Goal: Information Seeking & Learning: Check status

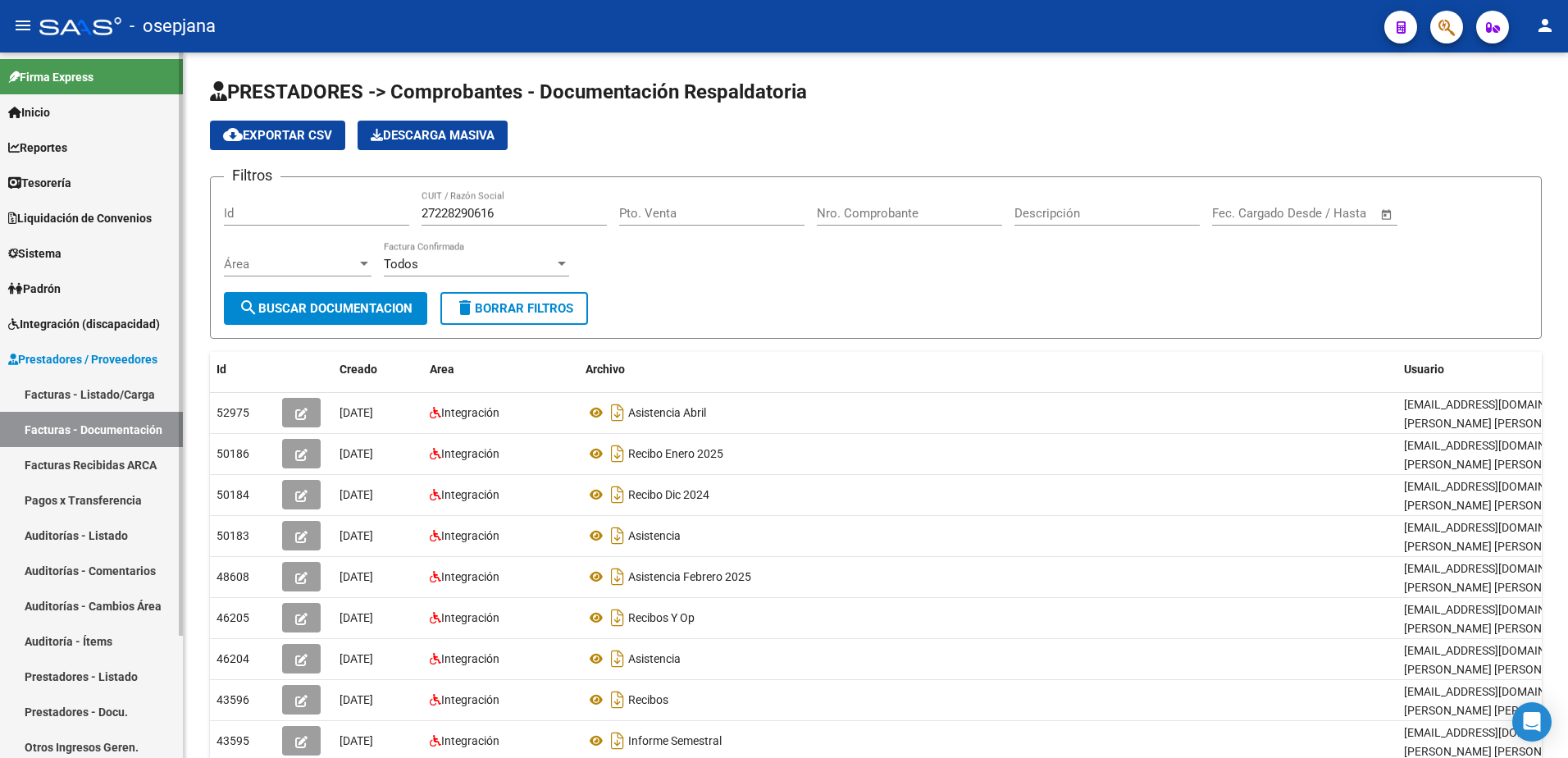
scroll to position [144, 0]
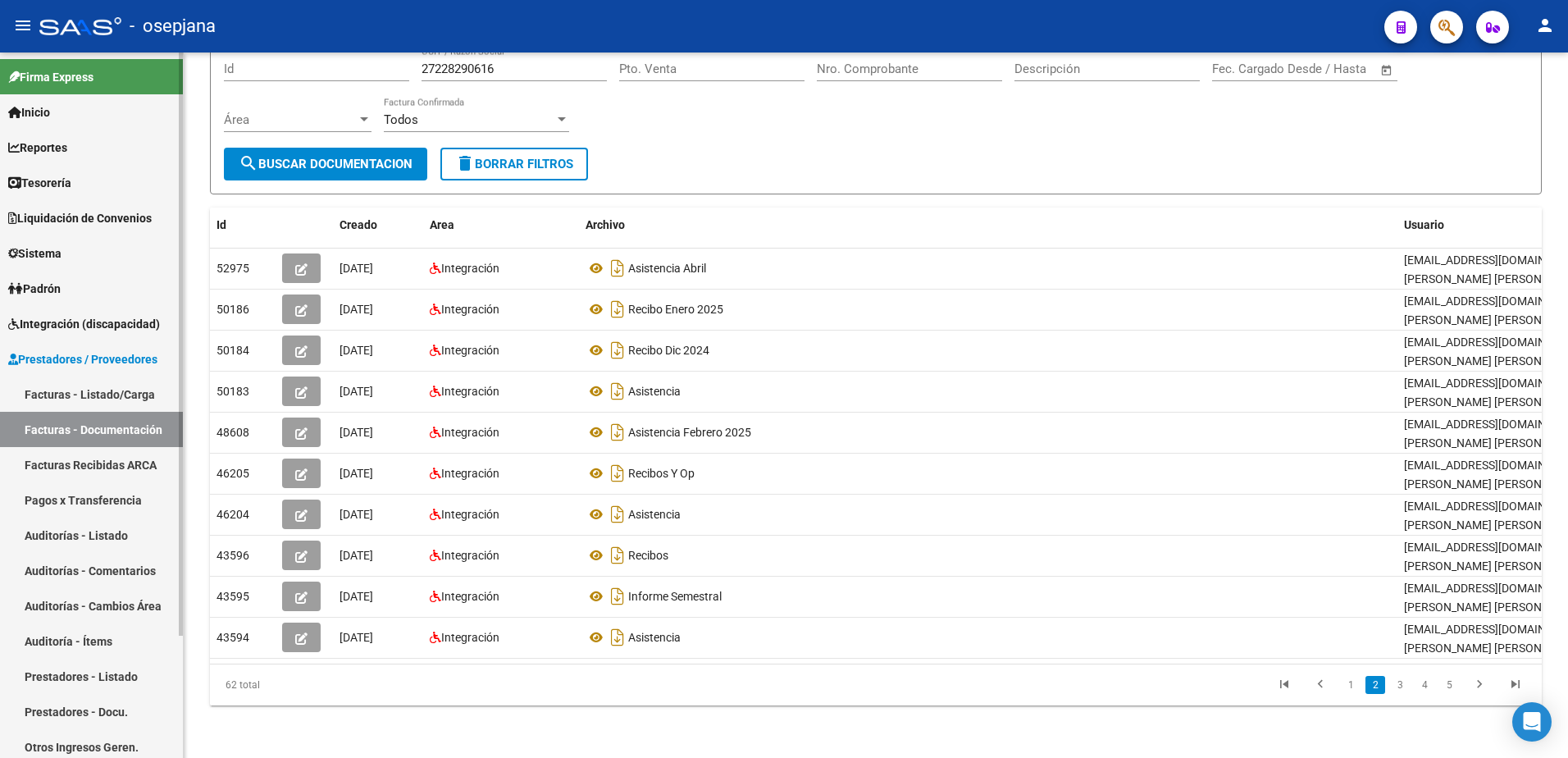
click at [129, 461] on link "Facturas Recibidas ARCA" at bounding box center [91, 464] width 182 height 36
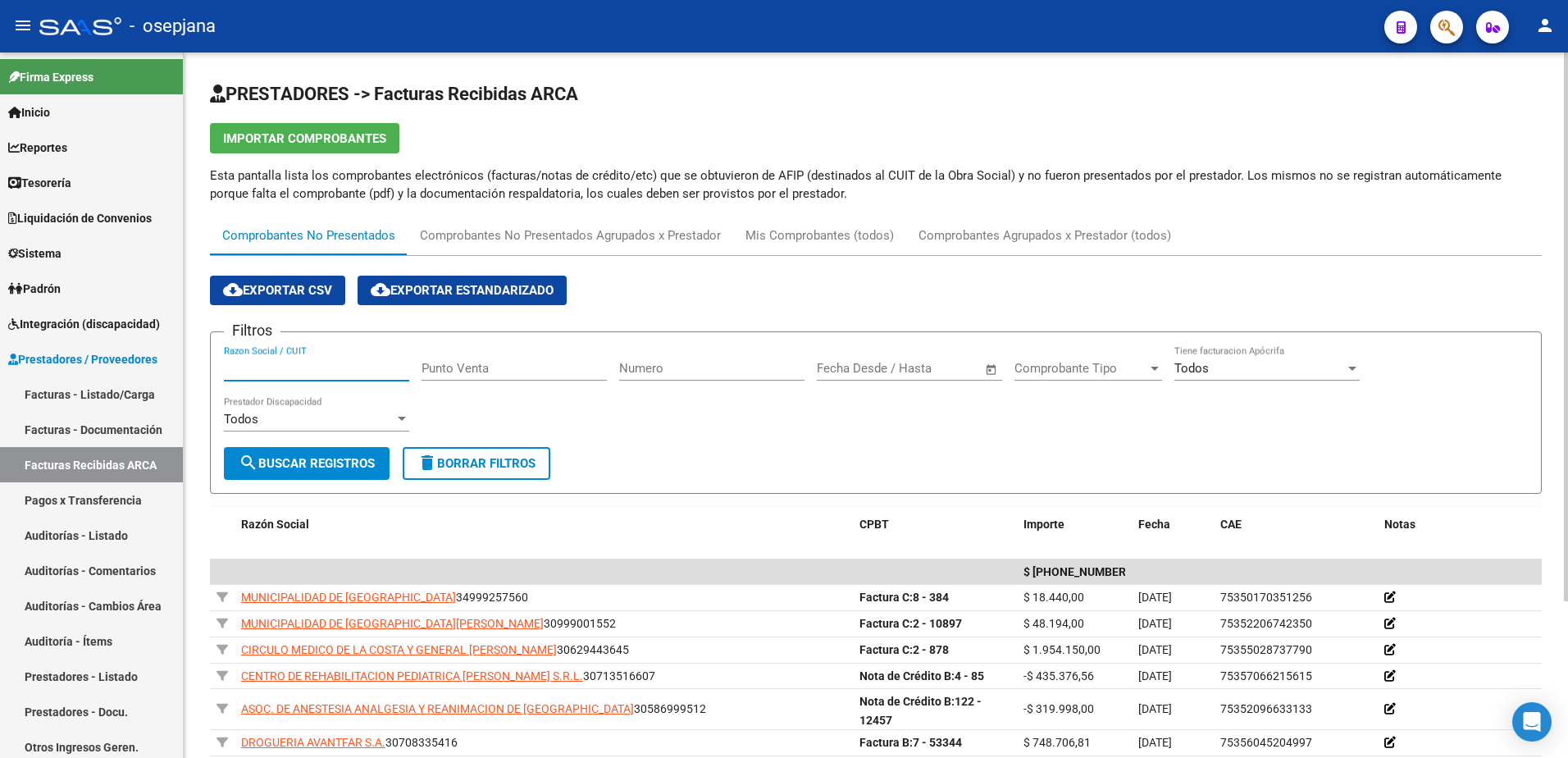
paste input "P30681618089"
click at [232, 373] on input "P30681618089" at bounding box center [316, 368] width 185 height 15
type input "30681618089"
click at [300, 469] on span "search Buscar Registros" at bounding box center [307, 463] width 136 height 15
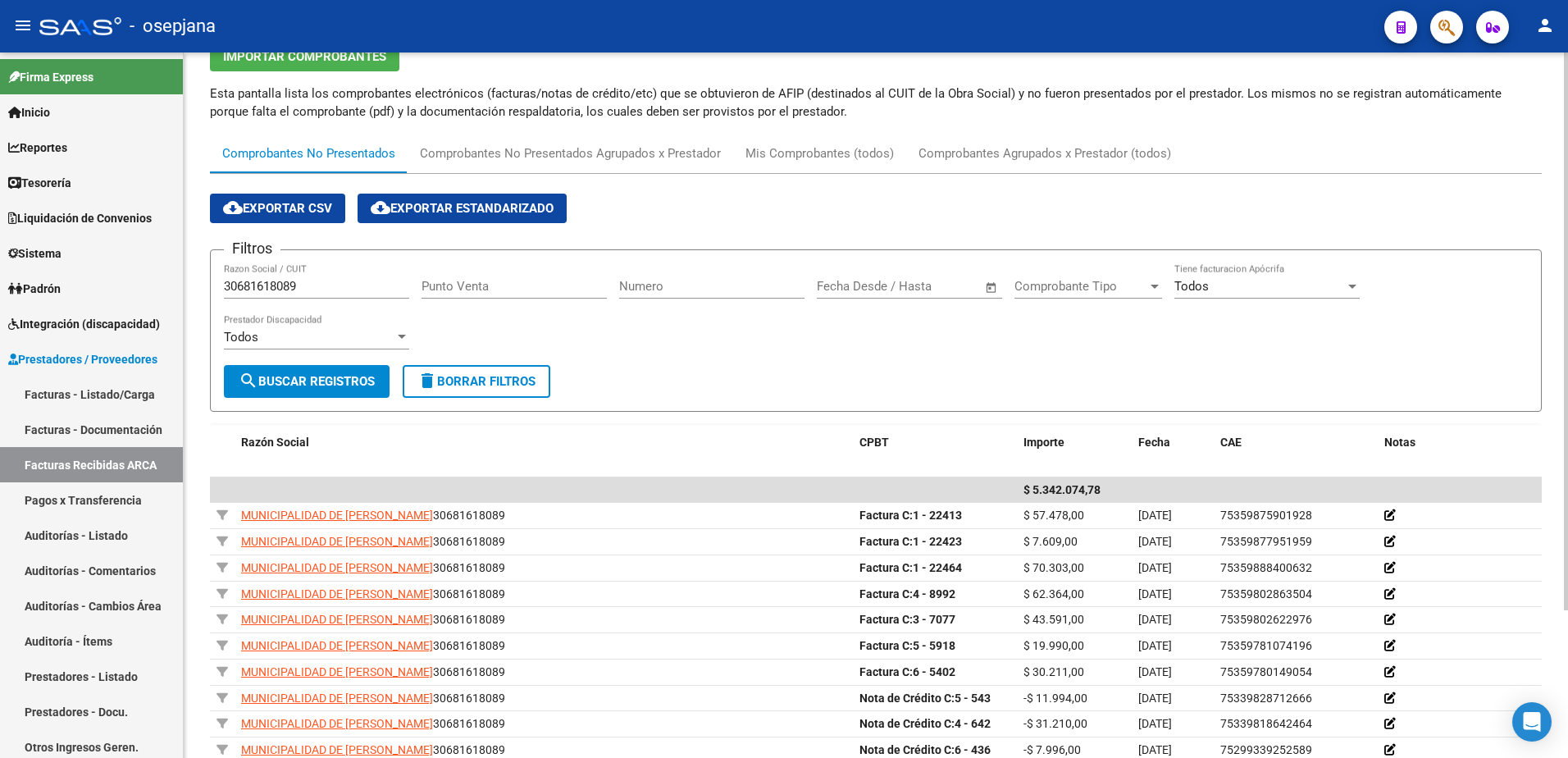
scroll to position [164, 0]
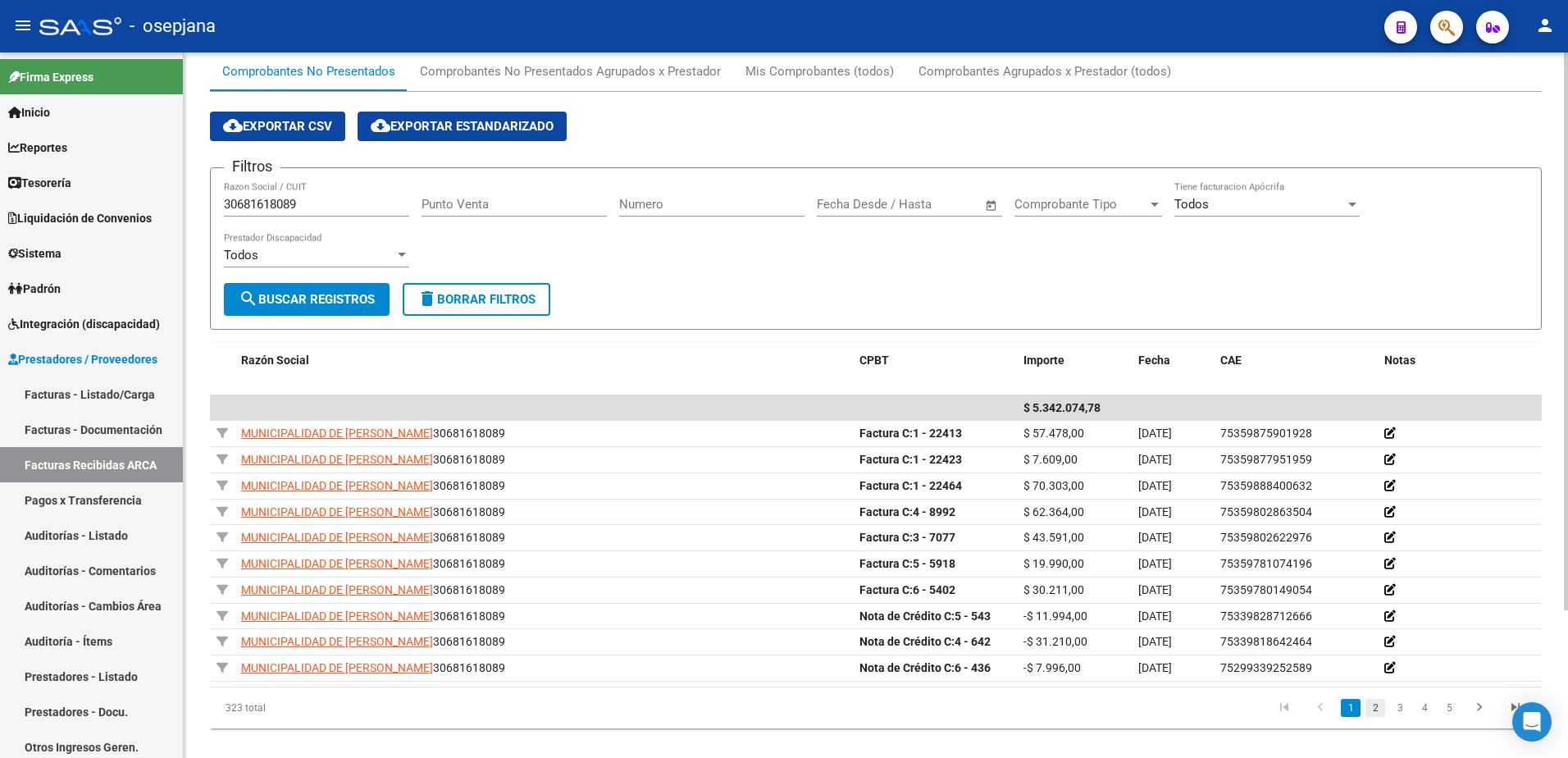
click at [1373, 708] on link "2" at bounding box center [1375, 708] width 20 height 18
click at [1406, 708] on link "3" at bounding box center [1399, 708] width 20 height 18
click at [1425, 708] on link "4" at bounding box center [1424, 708] width 20 height 18
click at [1428, 711] on link "5" at bounding box center [1424, 708] width 20 height 18
click at [1432, 709] on link "6" at bounding box center [1424, 708] width 20 height 18
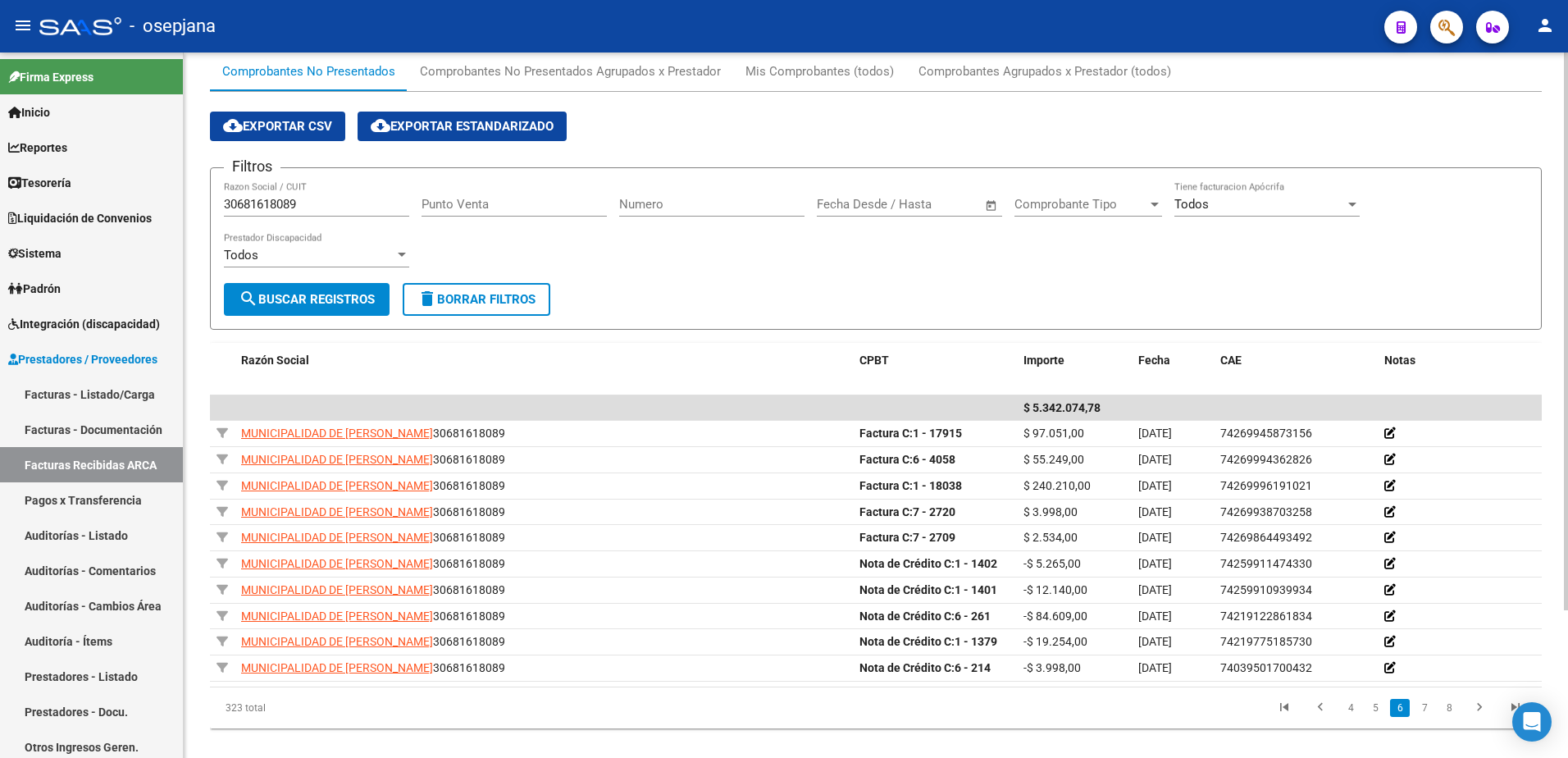
click at [686, 209] on input "Numero" at bounding box center [711, 204] width 185 height 15
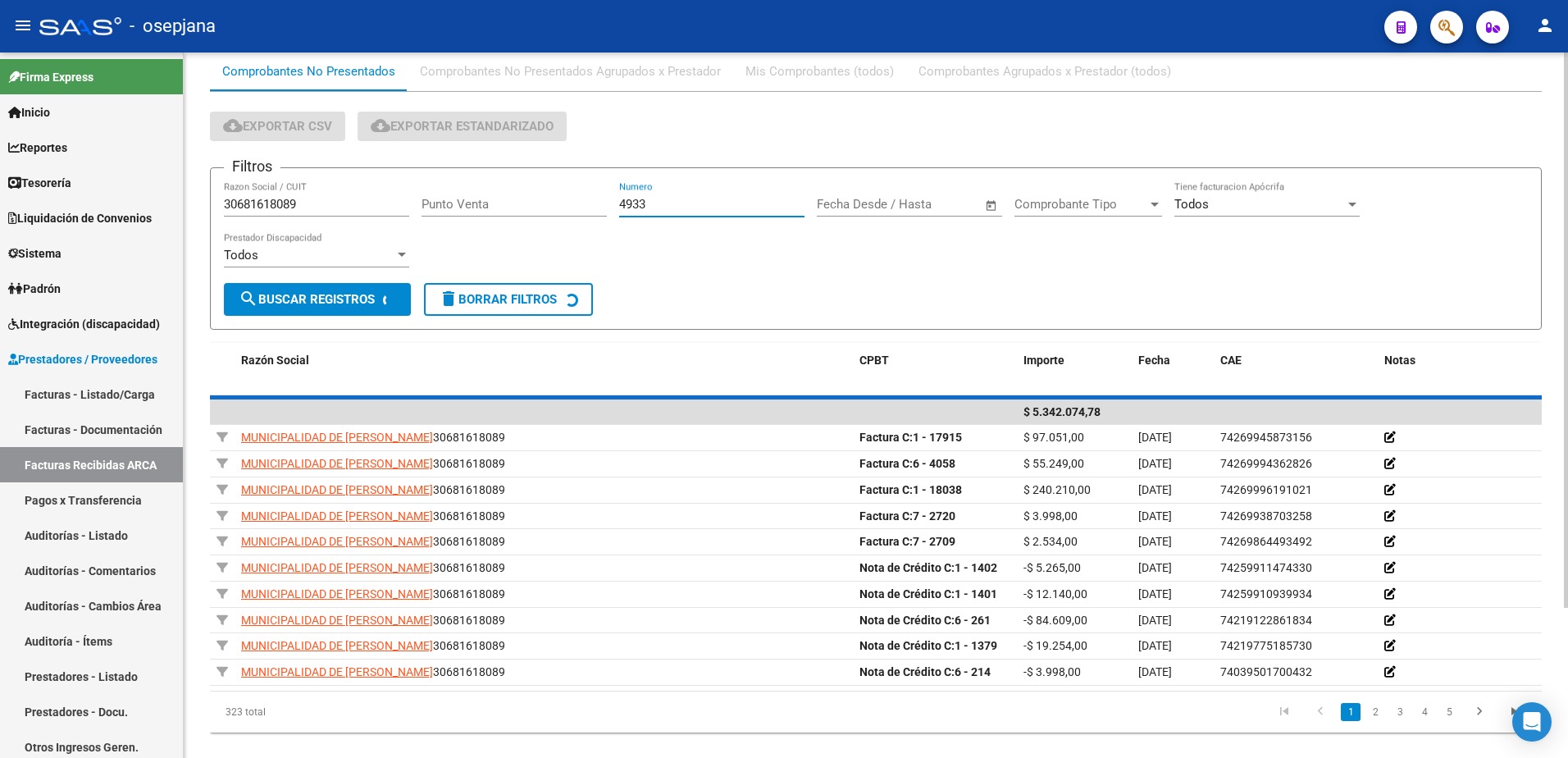
scroll to position [0, 0]
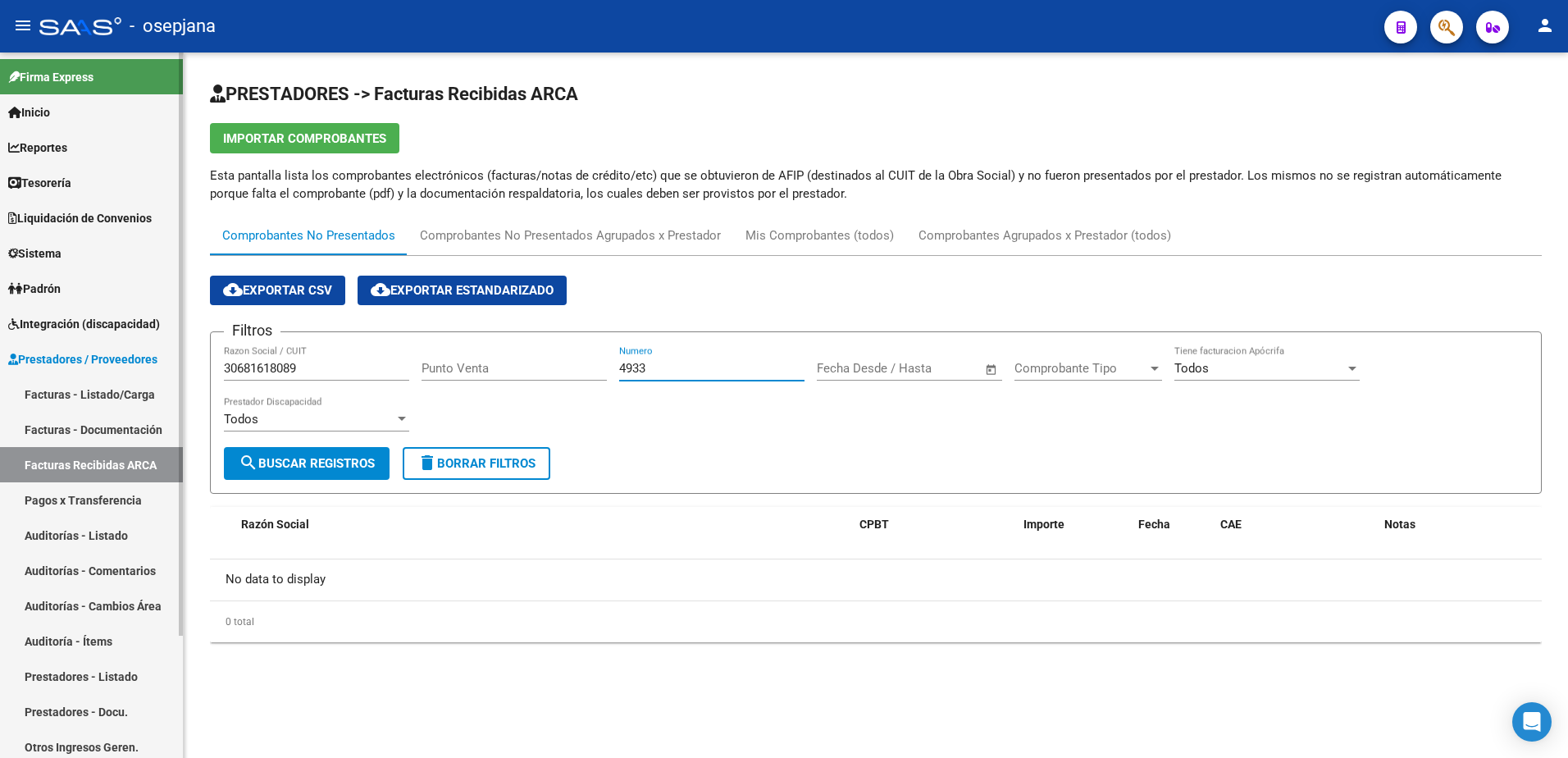
type input "4933"
click at [136, 398] on link "Facturas - Listado/Carga" at bounding box center [91, 394] width 182 height 36
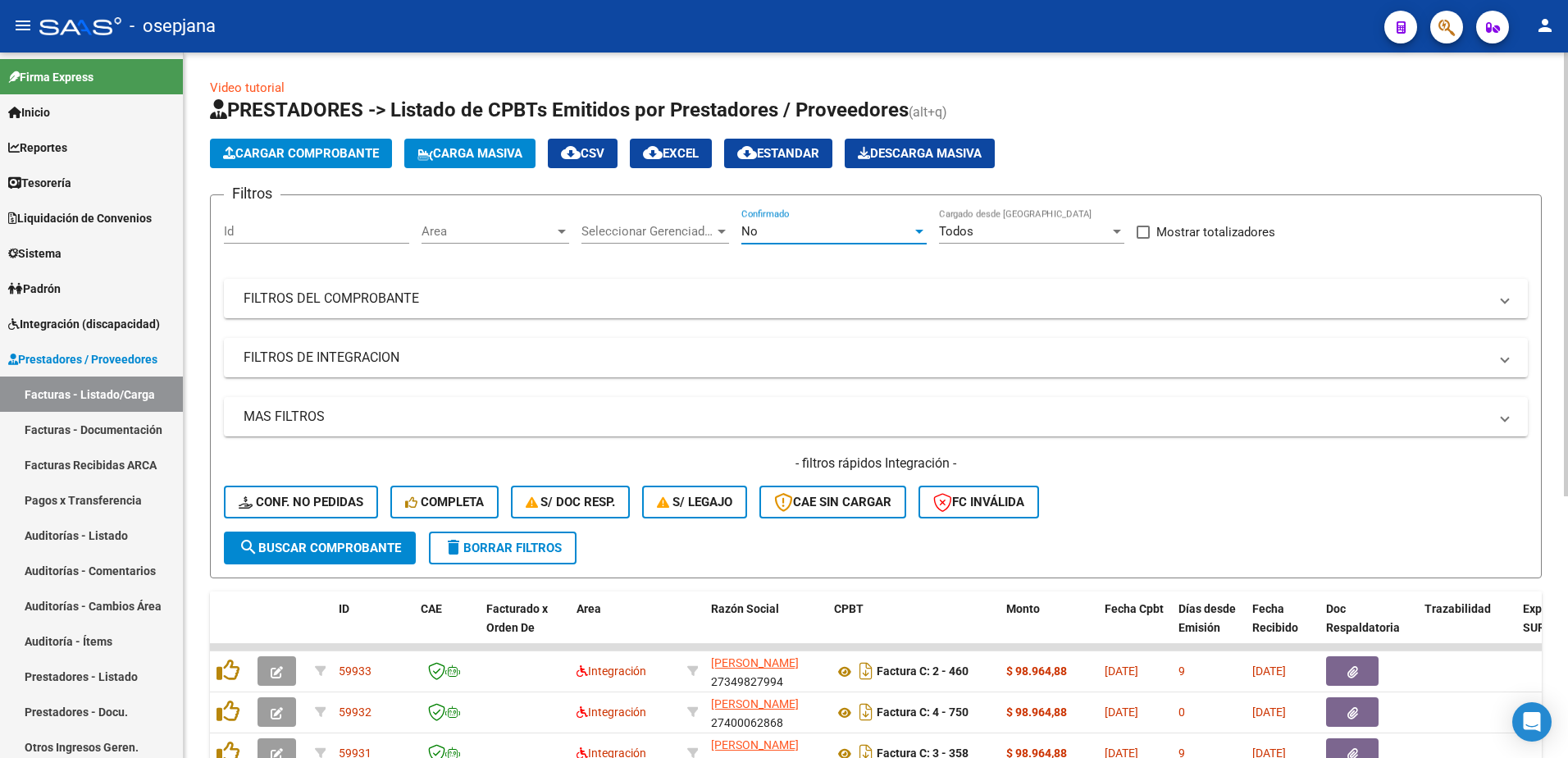
click at [782, 231] on div "No" at bounding box center [826, 231] width 170 height 15
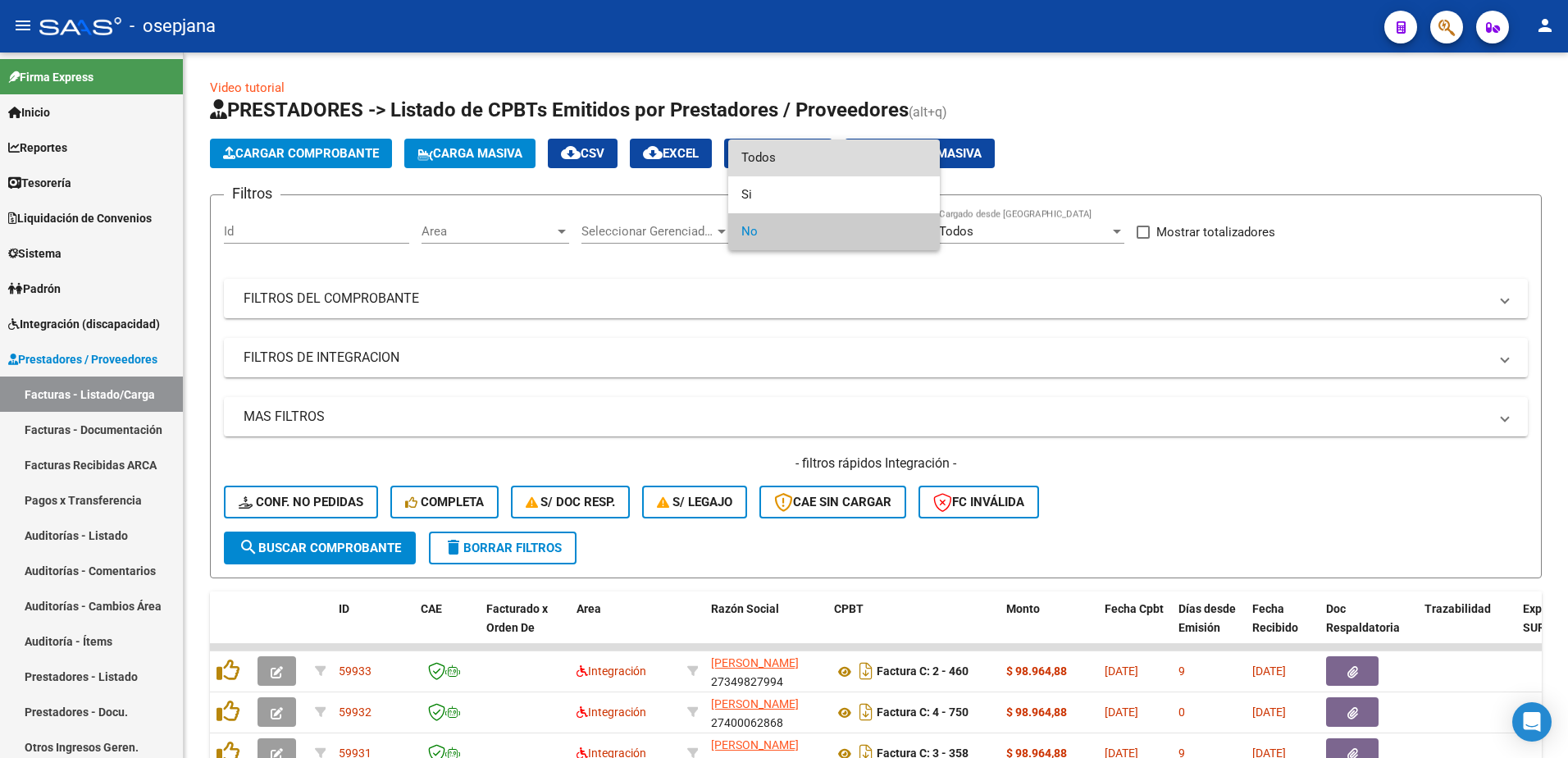
click at [784, 163] on span "Todos" at bounding box center [833, 157] width 185 height 37
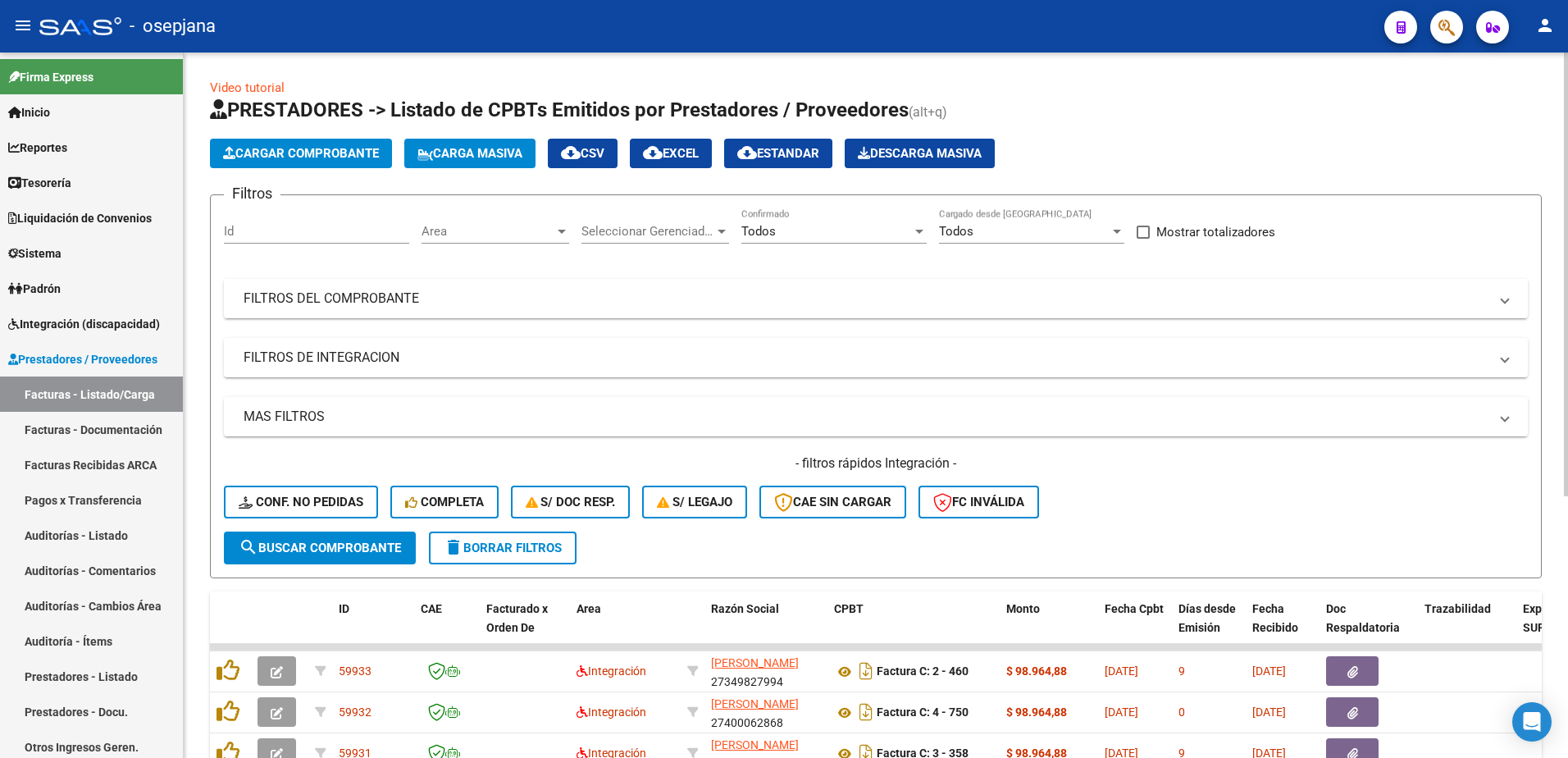
click at [588, 305] on mat-panel-title "FILTROS DEL COMPROBANTE" at bounding box center [865, 298] width 1245 height 18
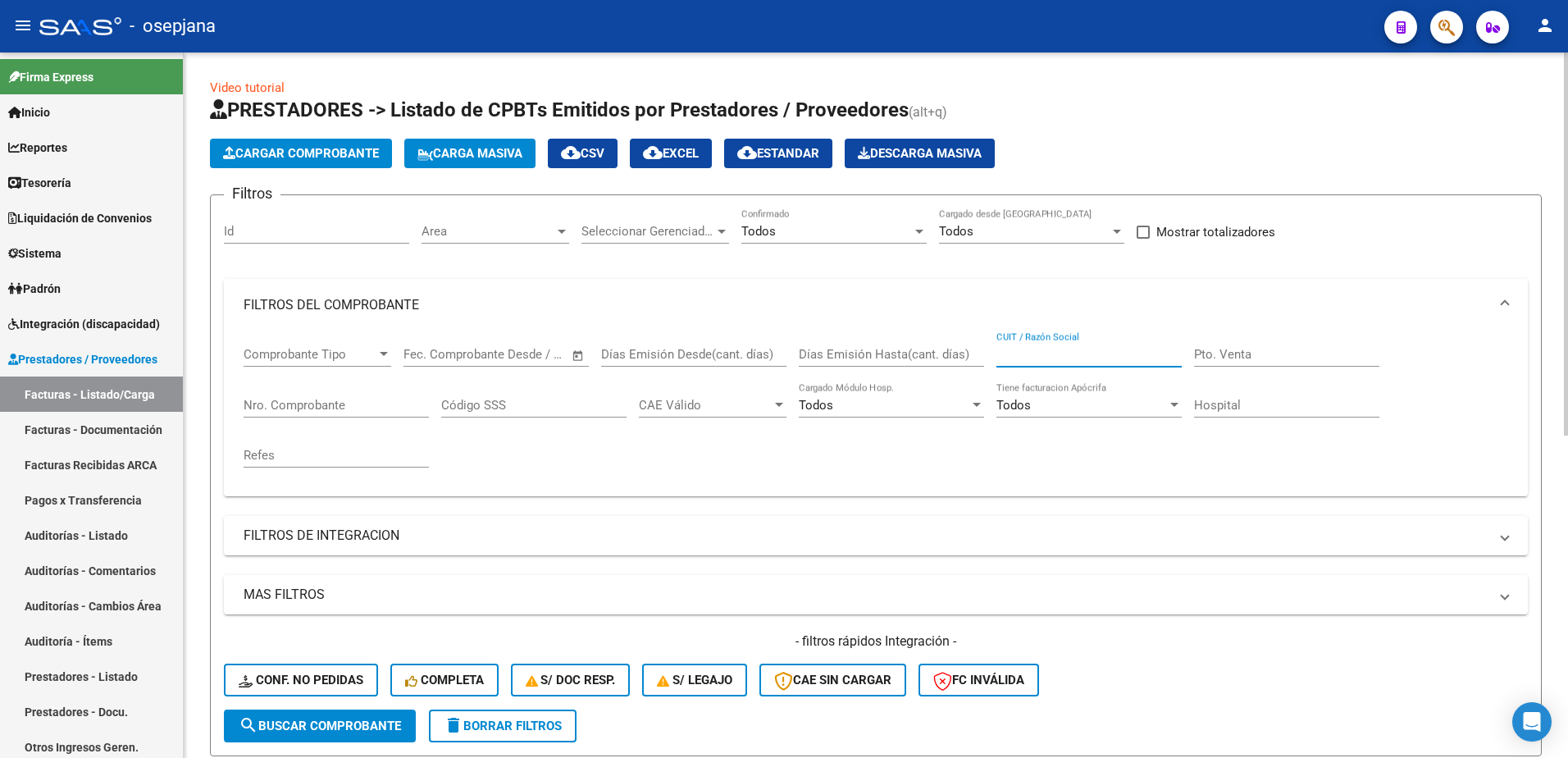
paste input "P30681618089"
click at [1001, 356] on input "P30681618089" at bounding box center [1088, 354] width 185 height 15
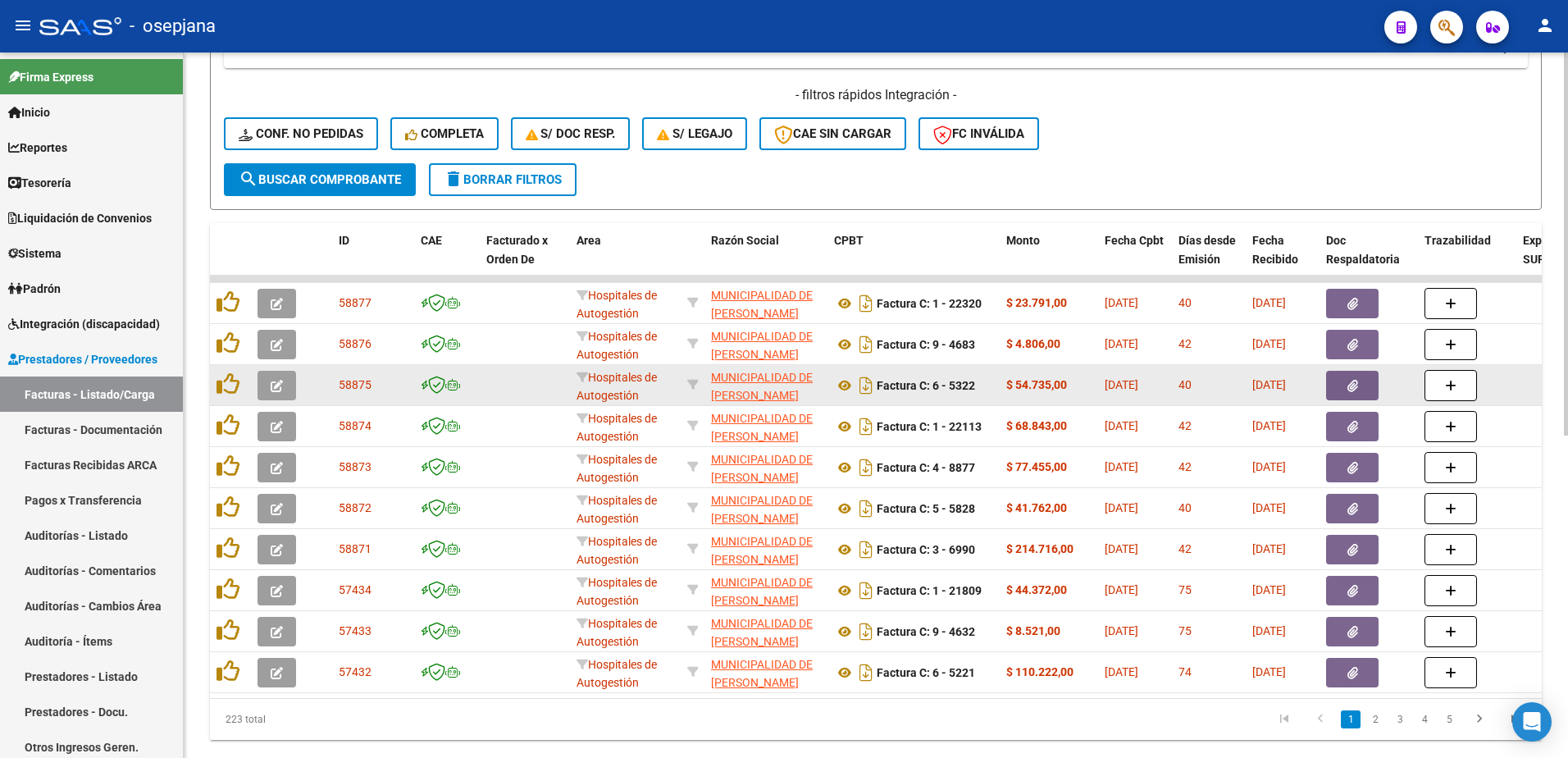
scroll to position [575, 0]
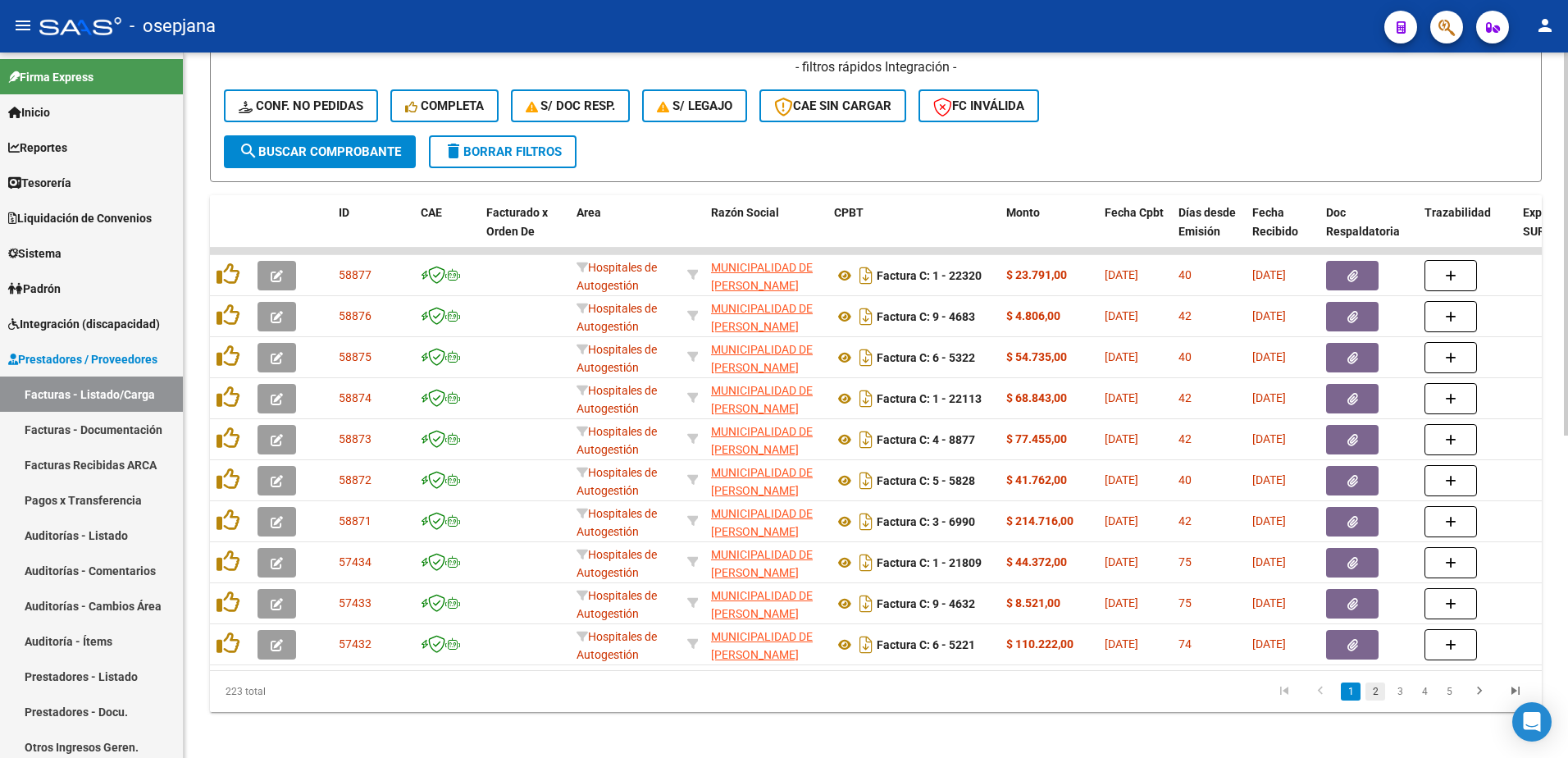
type input "30681618089"
click at [1380, 701] on link "2" at bounding box center [1375, 691] width 20 height 18
click at [1396, 701] on link "3" at bounding box center [1399, 691] width 20 height 18
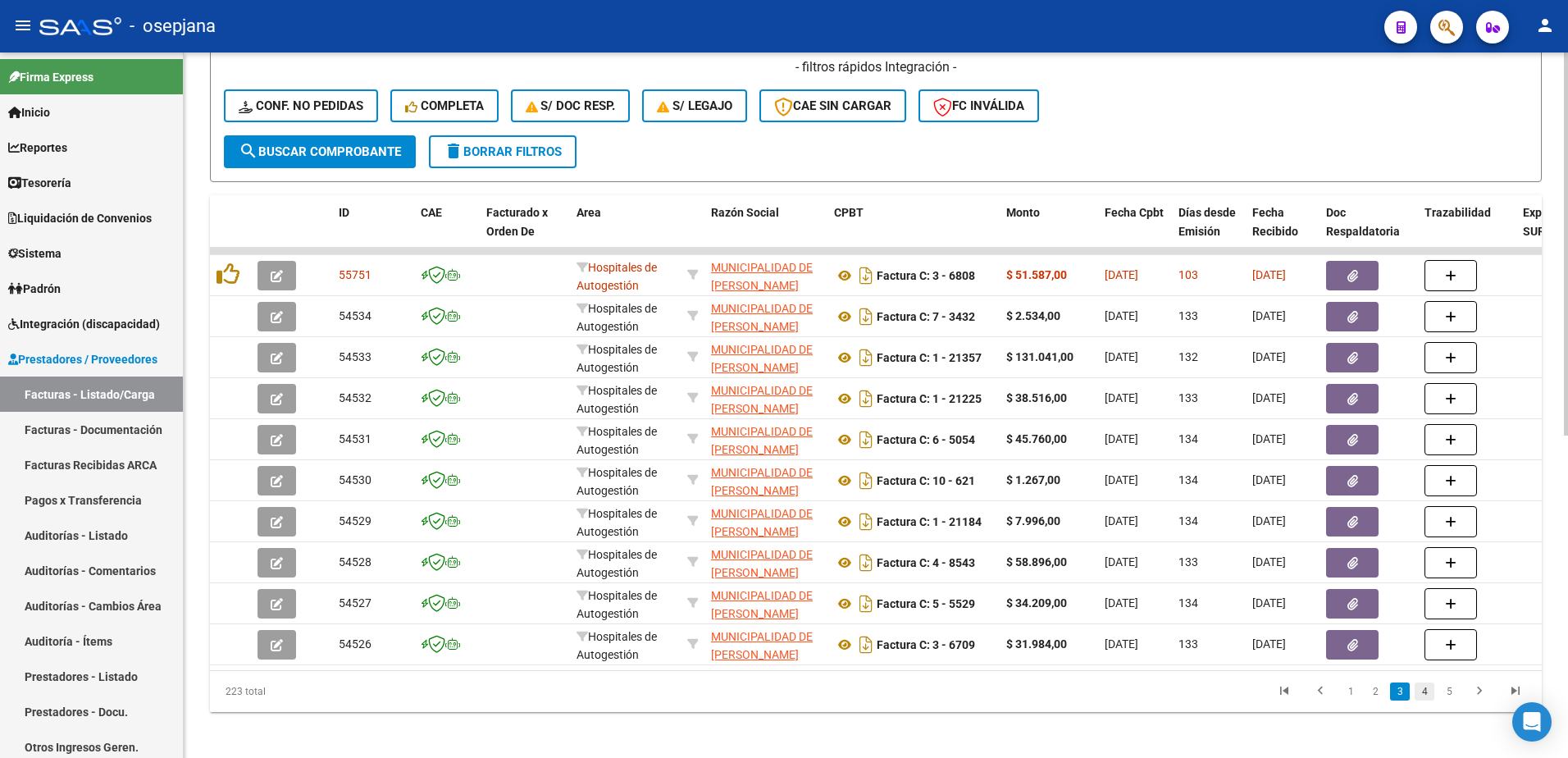
click at [1431, 701] on link "4" at bounding box center [1424, 691] width 20 height 18
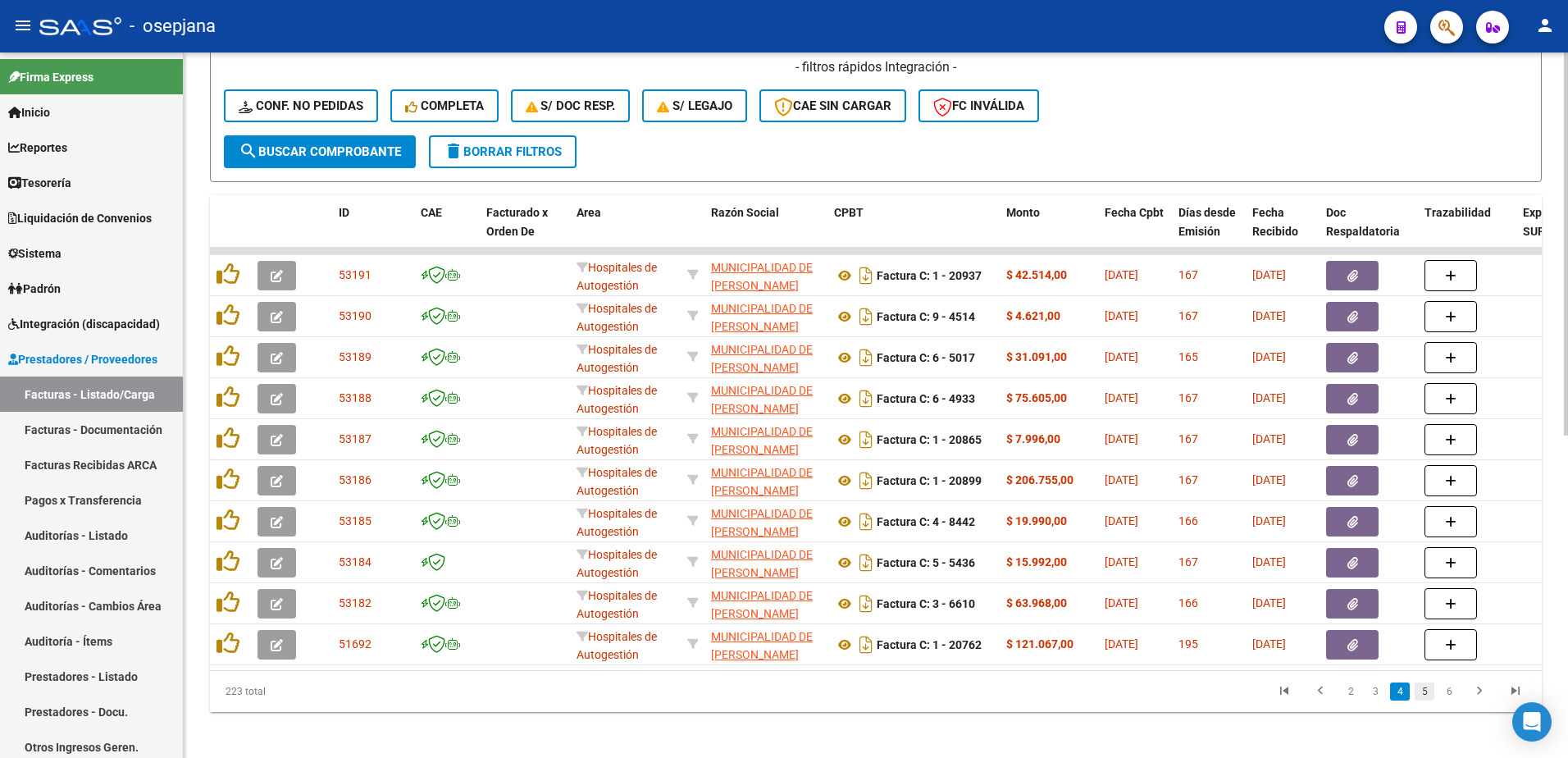
click at [1432, 701] on link "5" at bounding box center [1424, 691] width 20 height 18
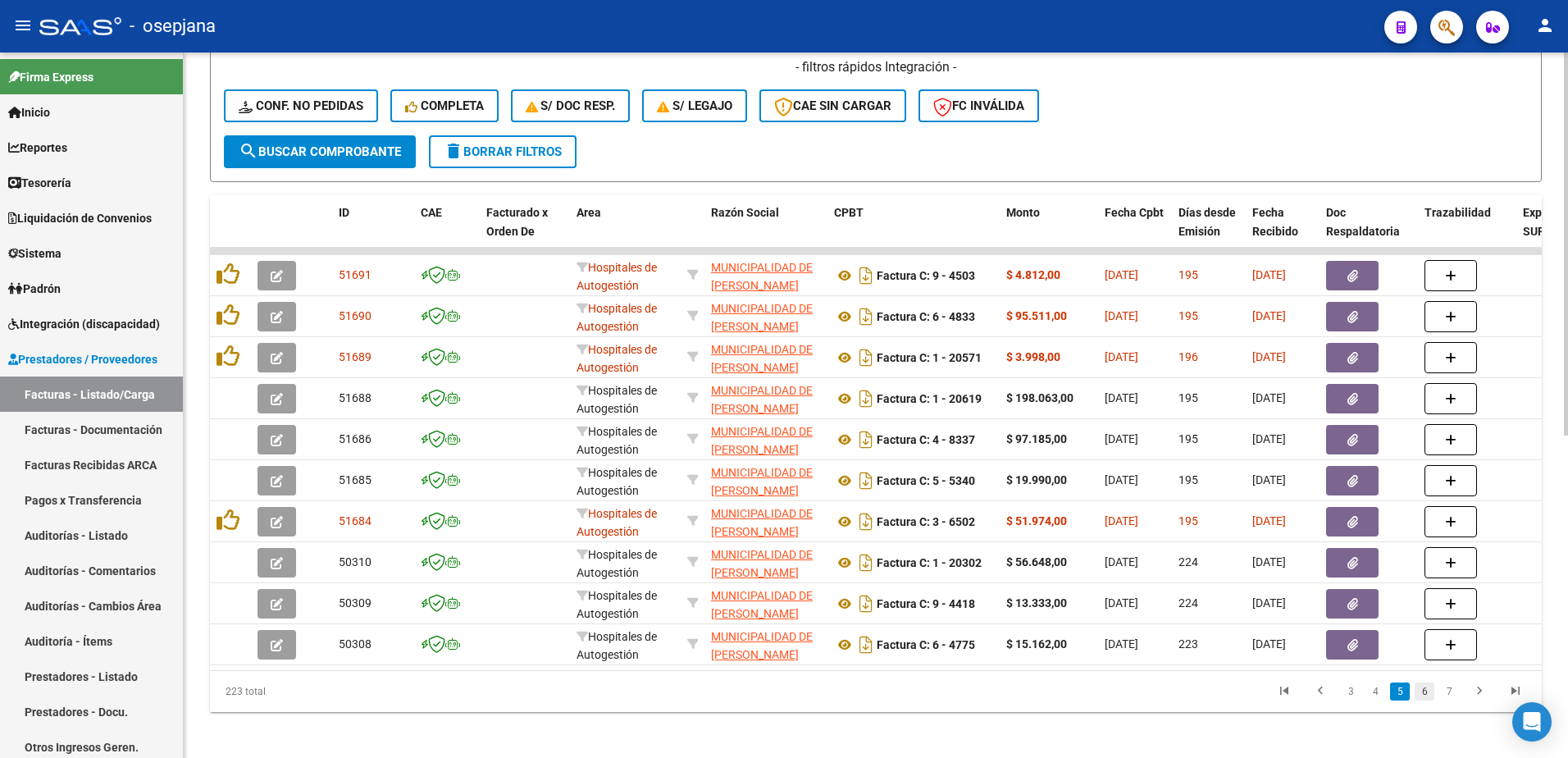
click at [1422, 701] on link "6" at bounding box center [1424, 691] width 20 height 18
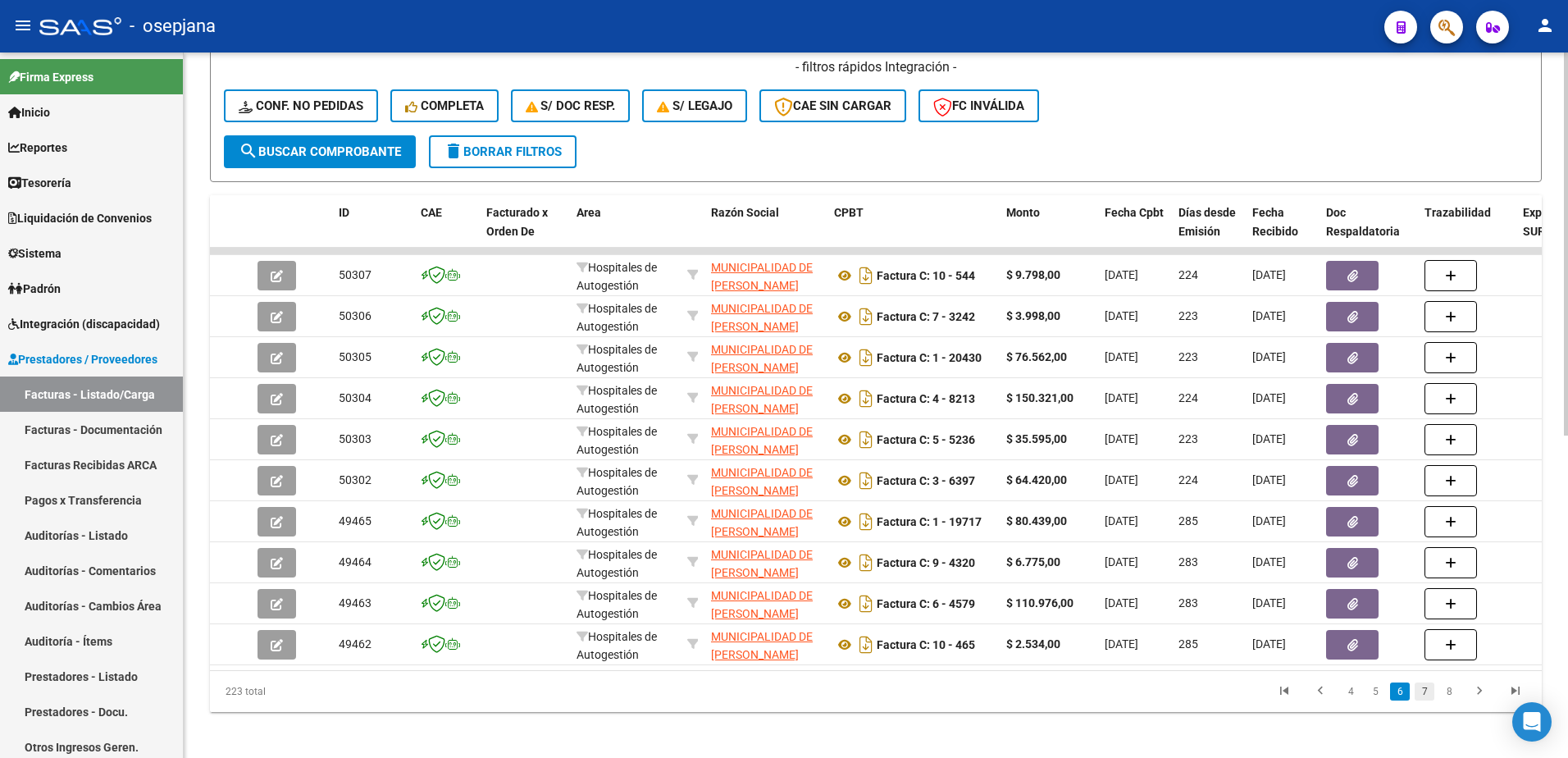
click at [1426, 701] on link "7" at bounding box center [1424, 691] width 20 height 18
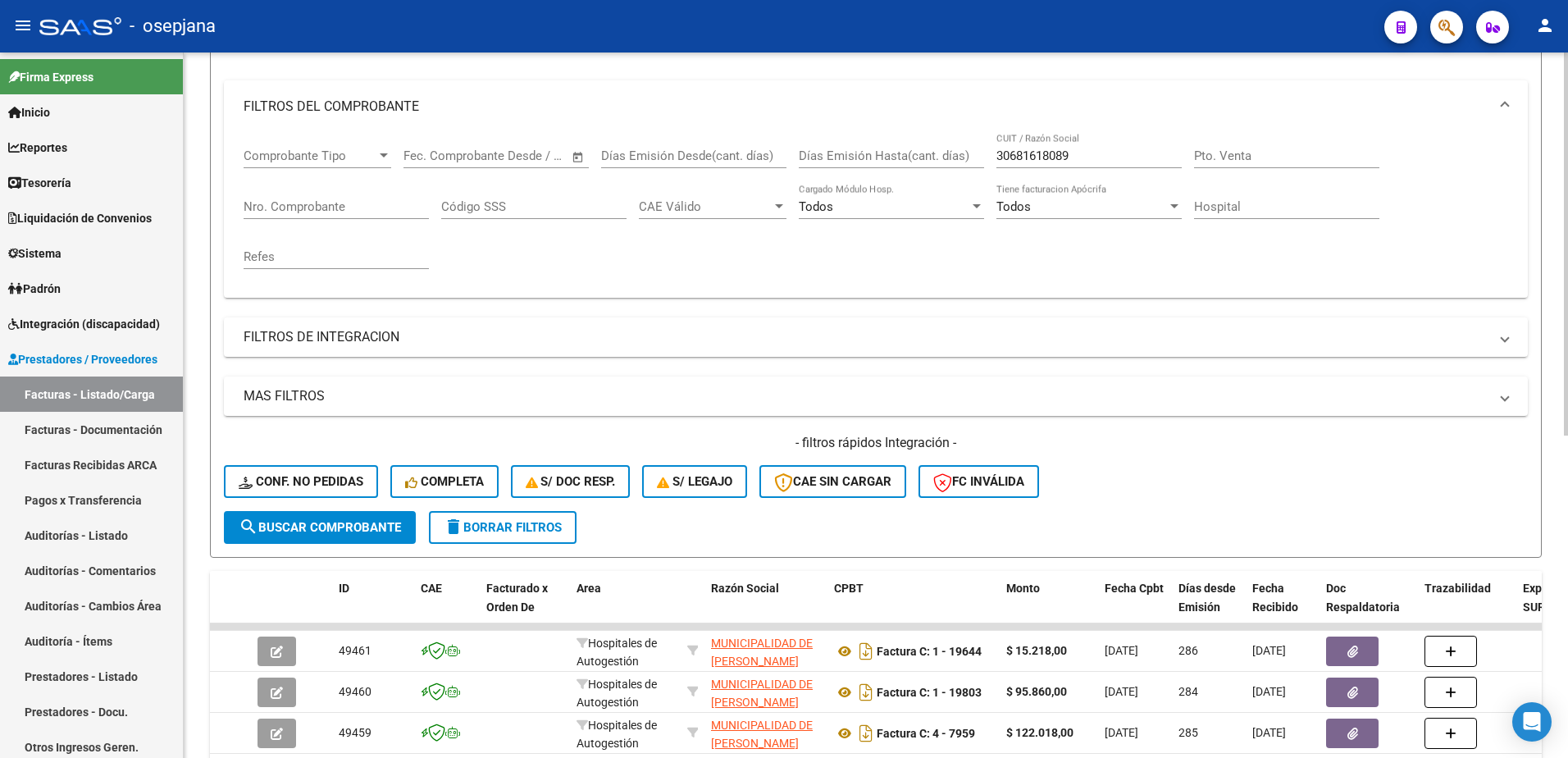
scroll to position [183, 0]
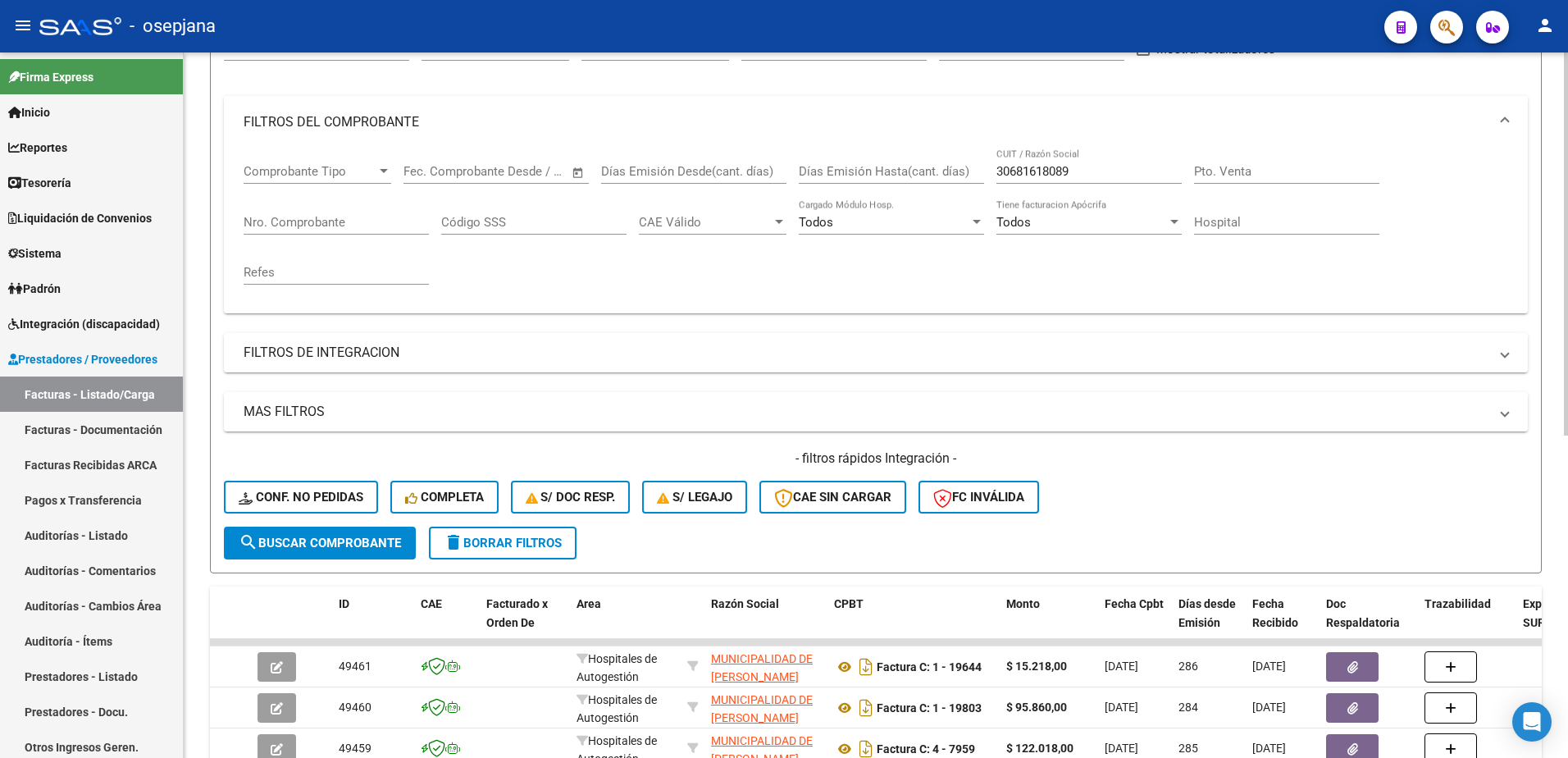
click at [338, 227] on input "Nro. Comprobante" at bounding box center [335, 222] width 185 height 15
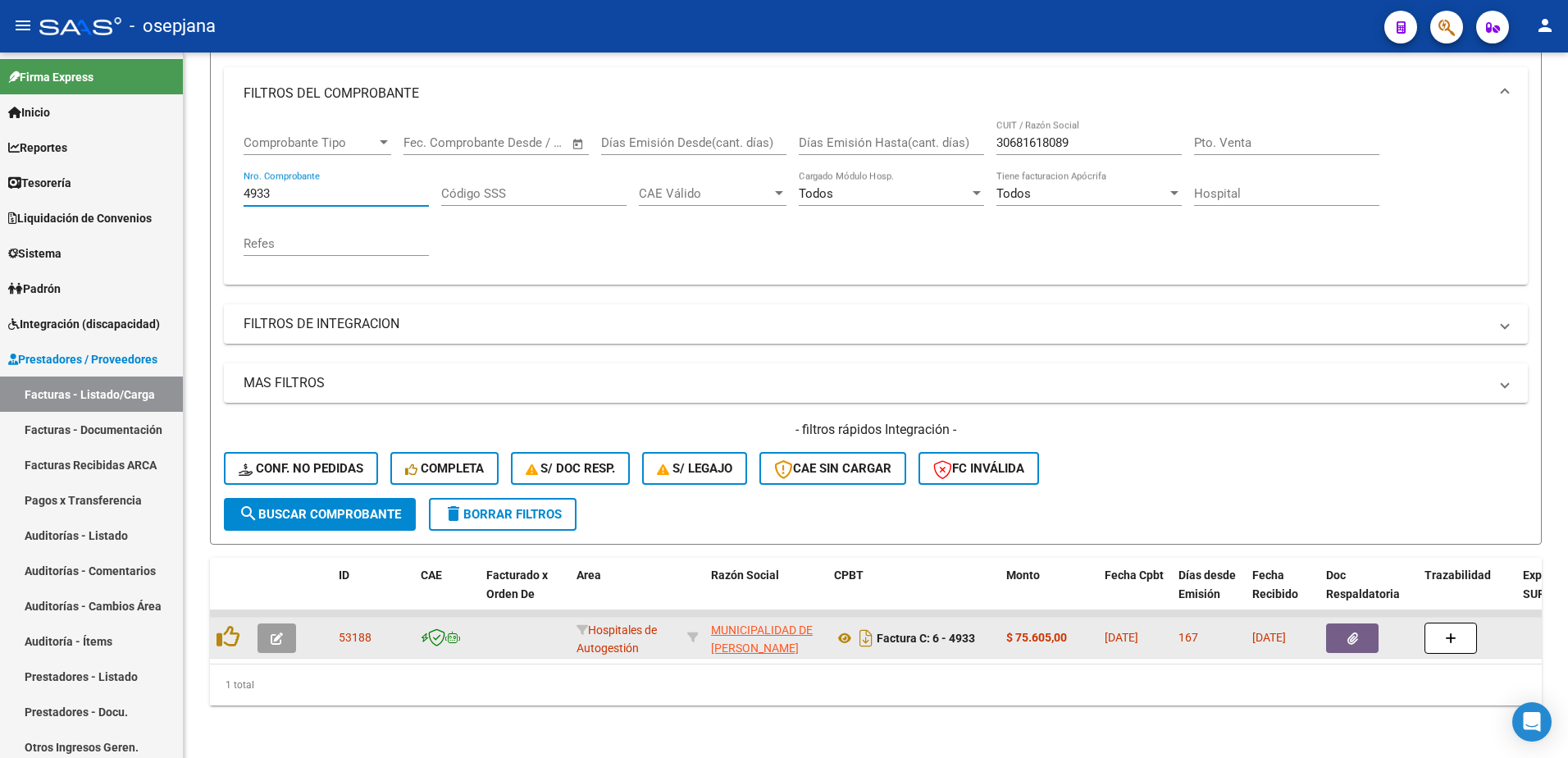
scroll to position [224, 0]
type input "4933"
click at [848, 628] on icon at bounding box center [844, 638] width 22 height 20
